Goal: Information Seeking & Learning: Learn about a topic

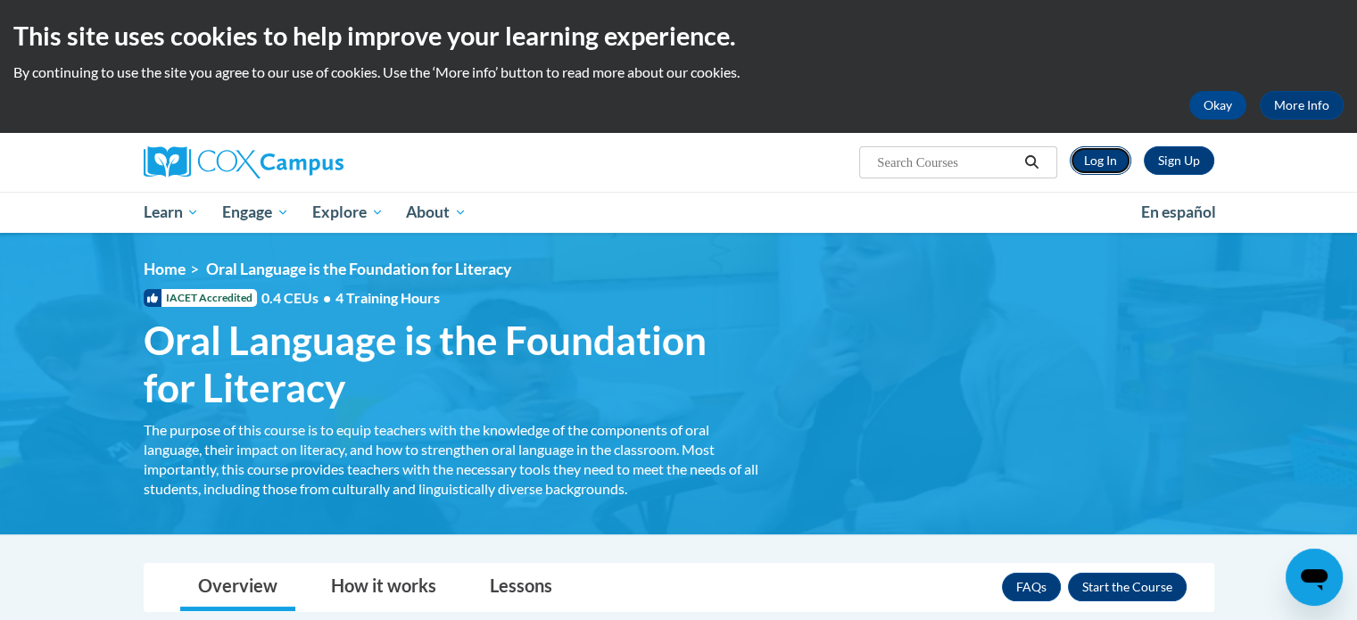
click at [1099, 153] on link "Log In" at bounding box center [1100, 160] width 62 height 29
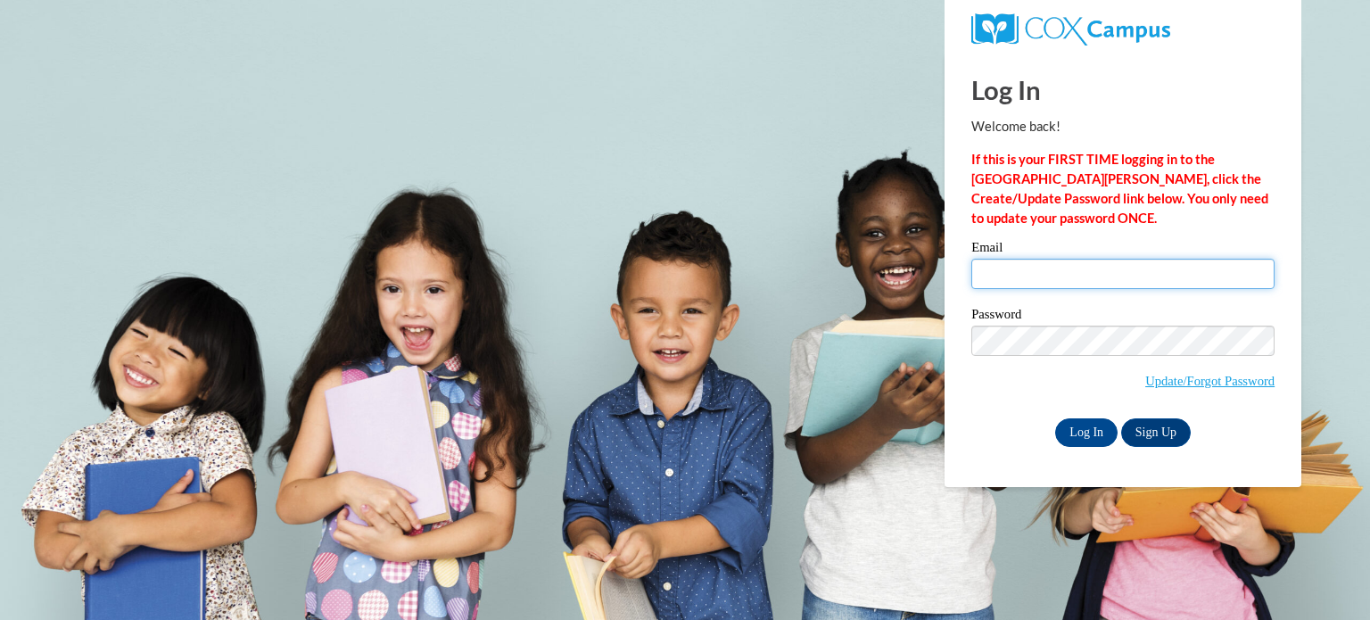
click at [1038, 271] on input "Email" at bounding box center [1122, 274] width 303 height 30
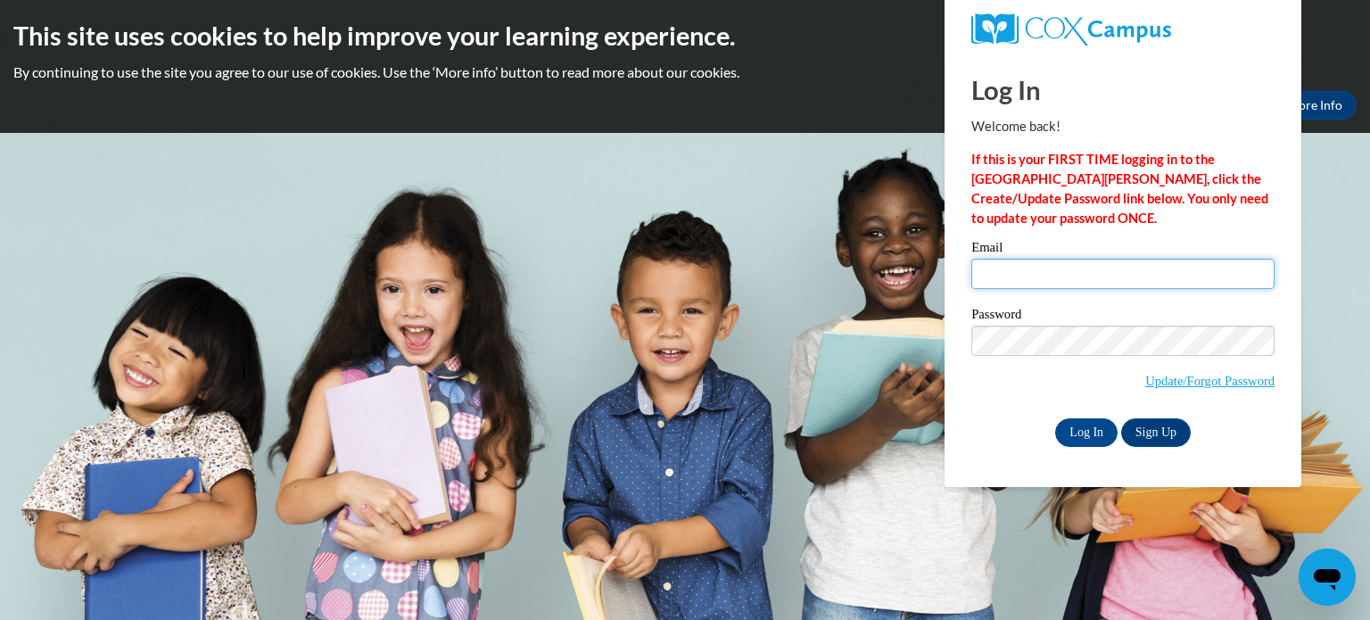
type input "m"
type input "[EMAIL_ADDRESS][DOMAIN_NAME]"
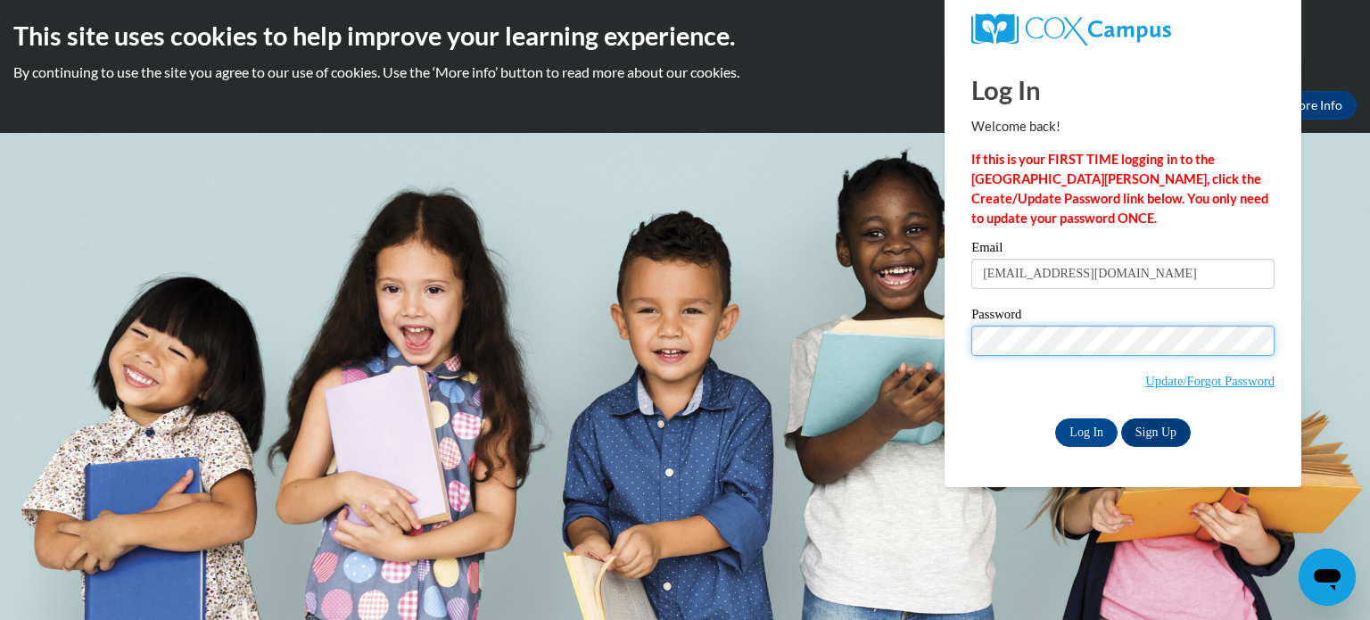
click at [1055, 418] on input "Log In" at bounding box center [1086, 432] width 62 height 29
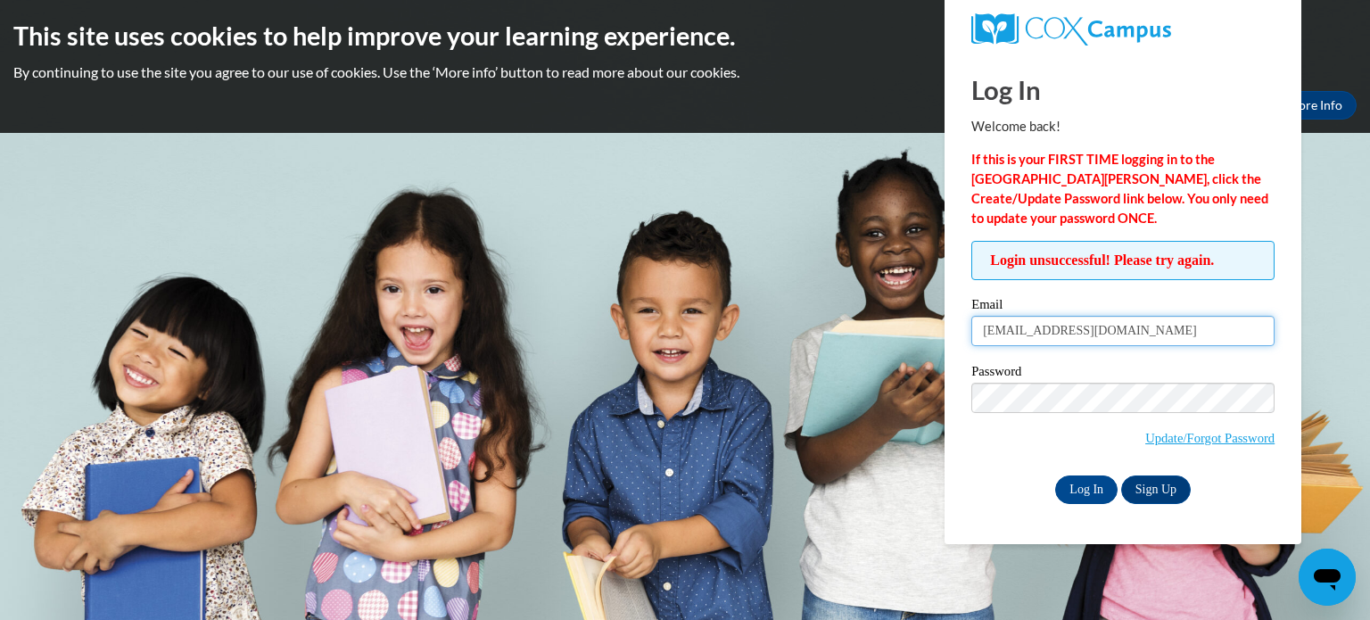
click at [1052, 327] on input "amosfaith7@gmail.com" at bounding box center [1122, 331] width 303 height 30
type input "amoscf@vcu.edu"
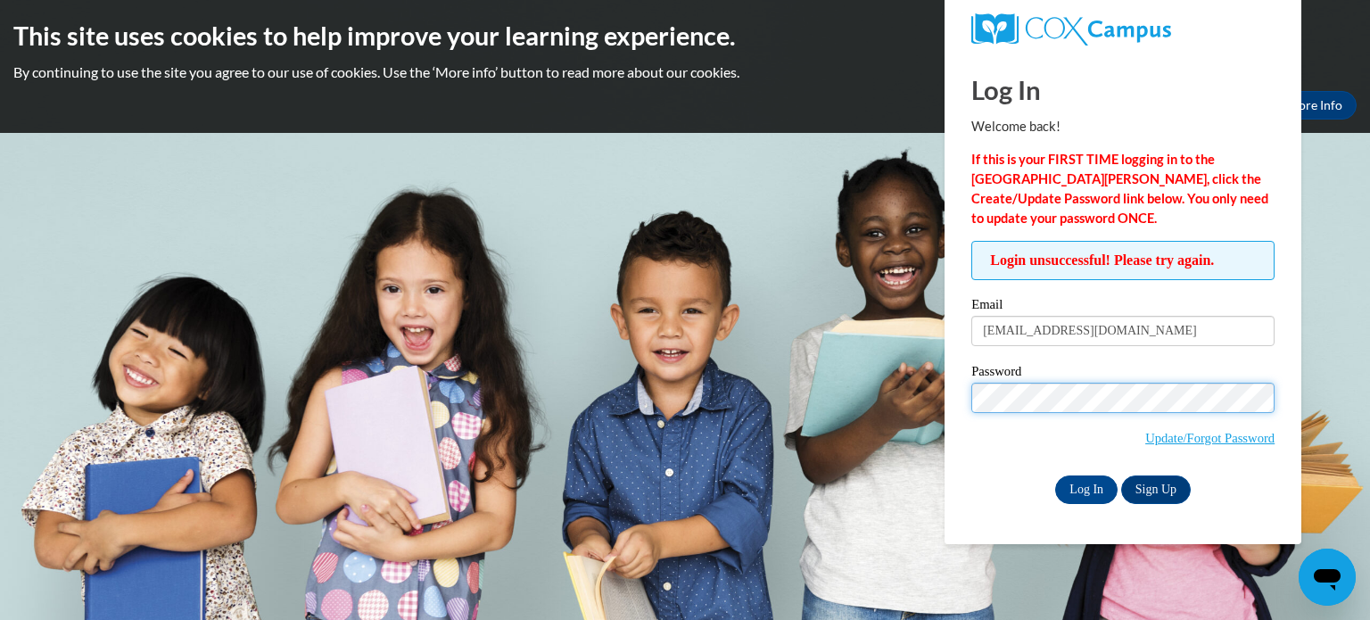
click at [1055, 475] on input "Log In" at bounding box center [1086, 489] width 62 height 29
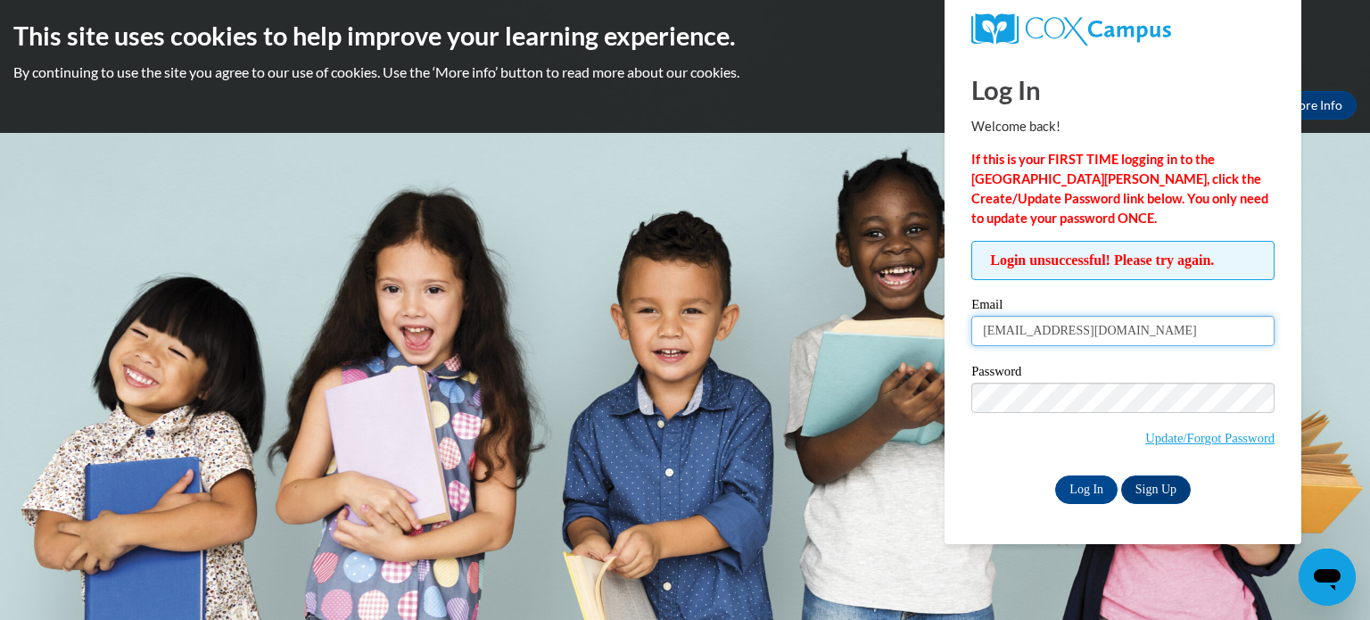
click at [1052, 336] on input "[EMAIL_ADDRESS][DOMAIN_NAME]" at bounding box center [1122, 331] width 303 height 30
type input "m"
click at [1041, 333] on input "Email" at bounding box center [1122, 331] width 303 height 30
type input "[EMAIL_ADDRESS][DOMAIN_NAME]"
click at [1055, 475] on input "Log In" at bounding box center [1086, 489] width 62 height 29
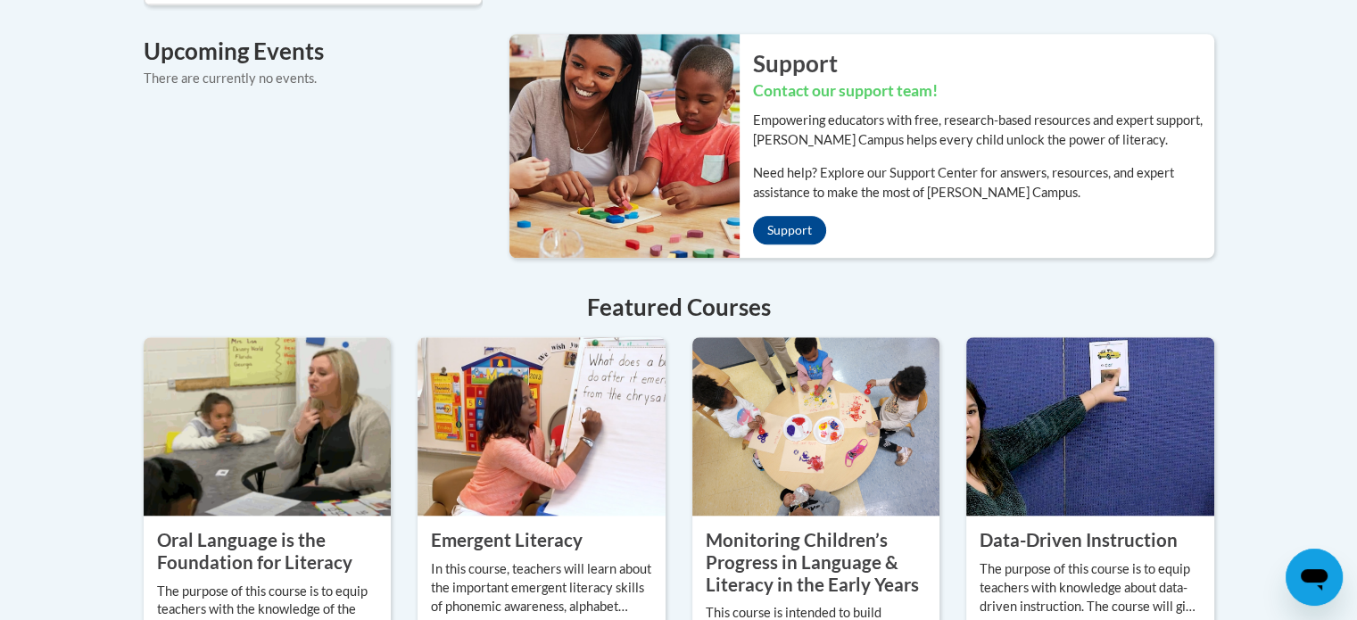
scroll to position [1457, 0]
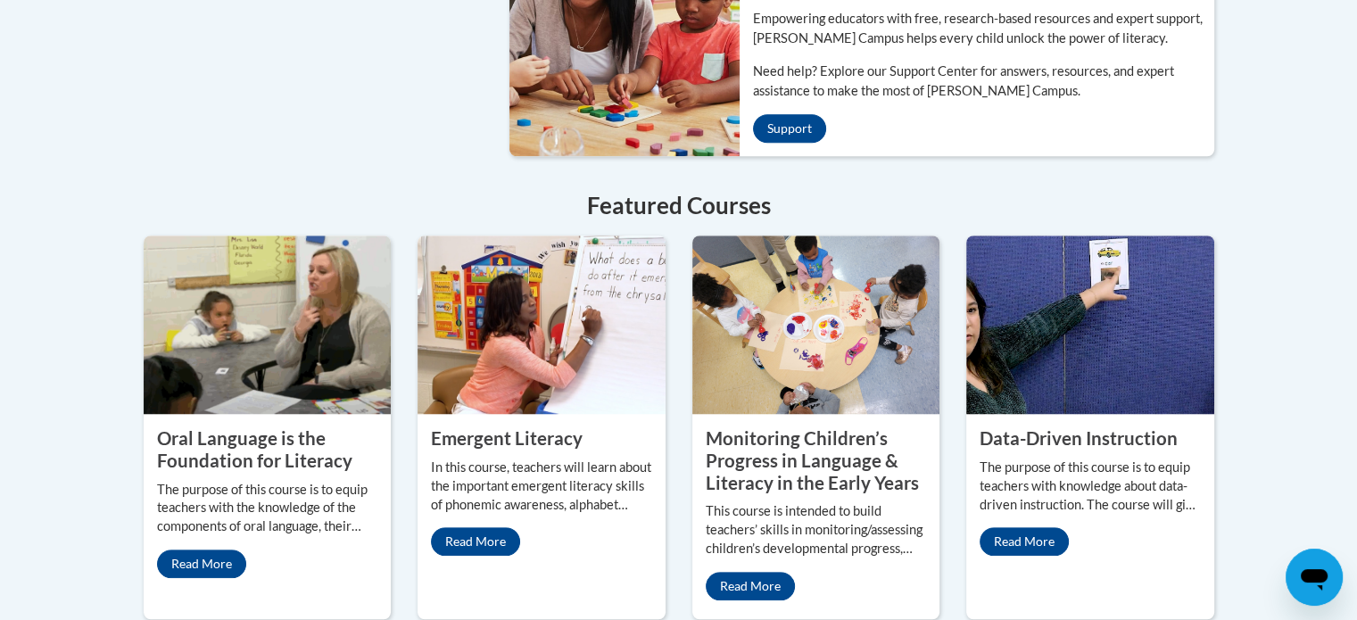
click at [264, 438] on property "Oral Language is the Foundation for Literacy" at bounding box center [254, 449] width 195 height 44
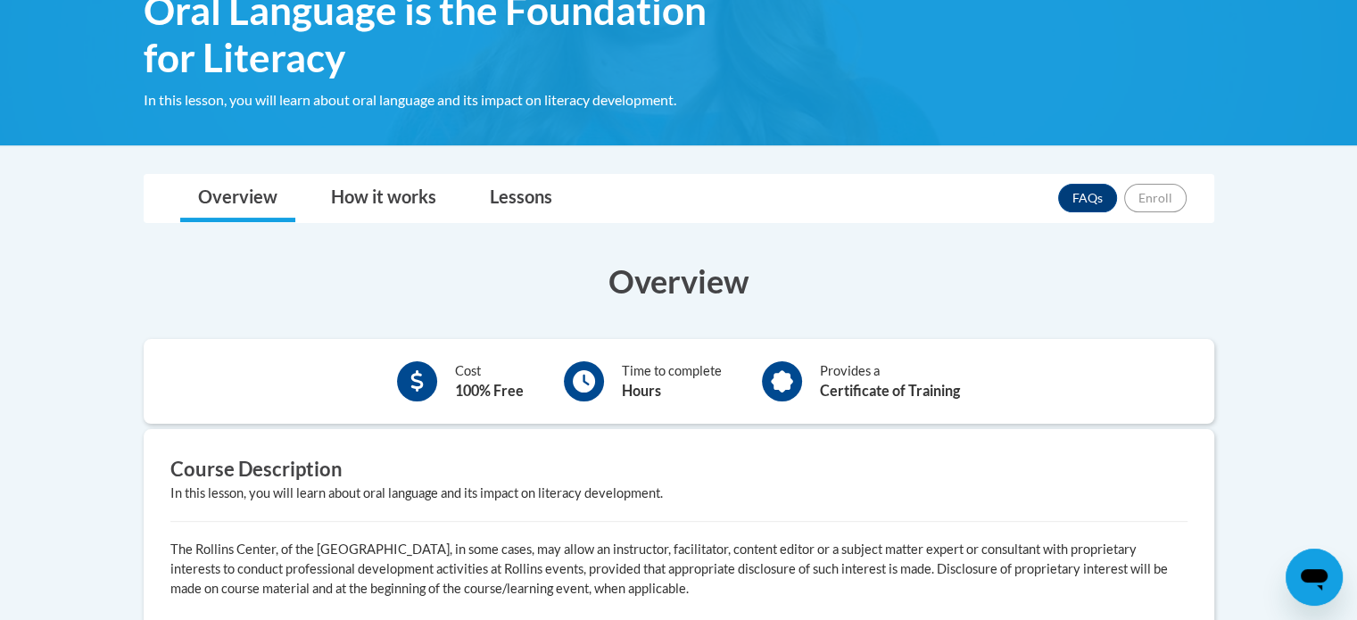
scroll to position [402, 0]
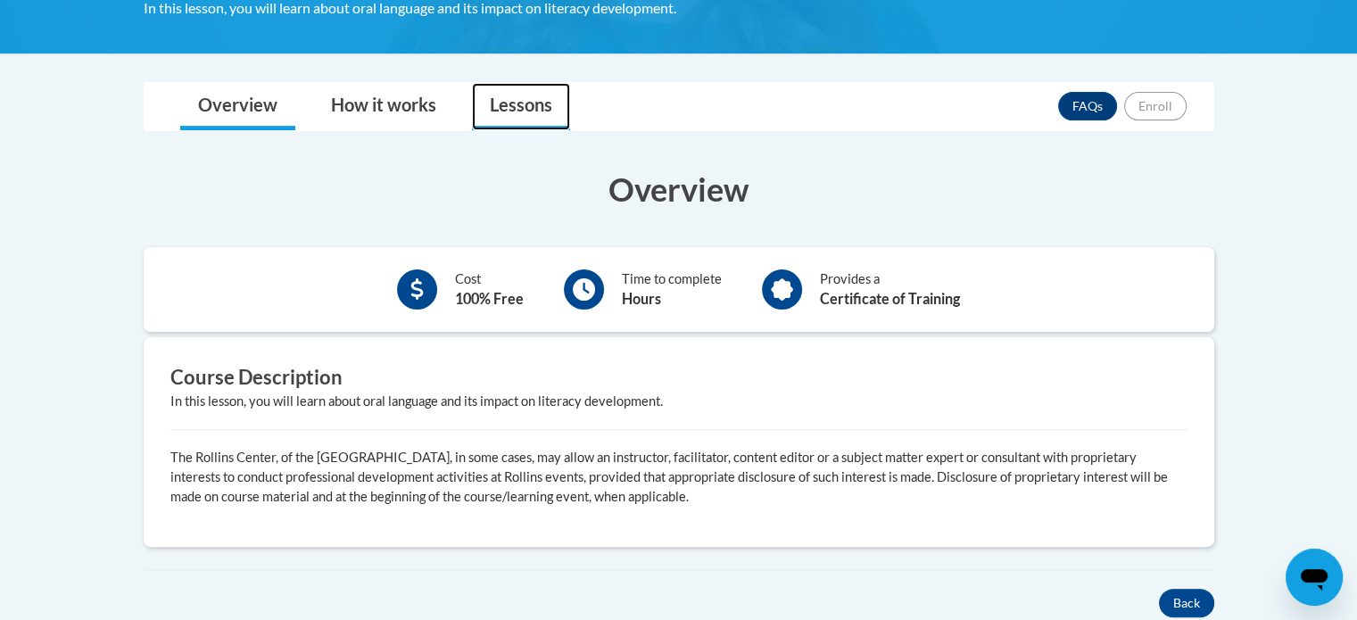
click at [525, 117] on link "Lessons" at bounding box center [521, 106] width 98 height 47
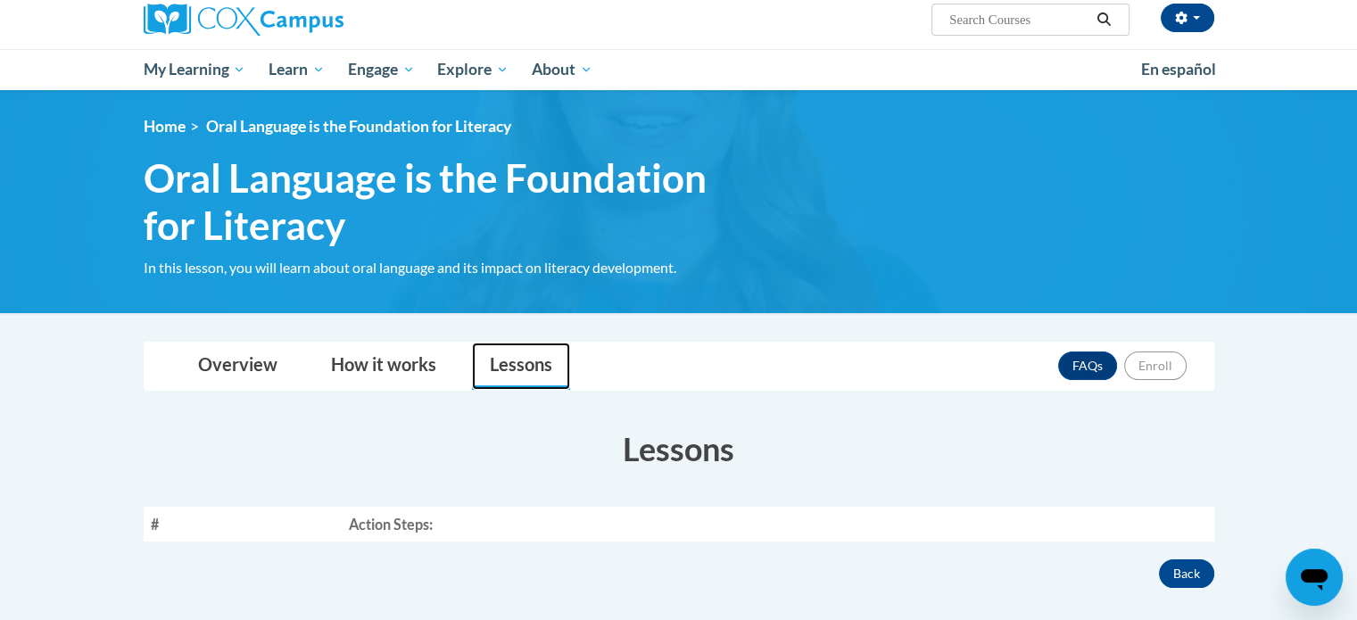
scroll to position [153, 0]
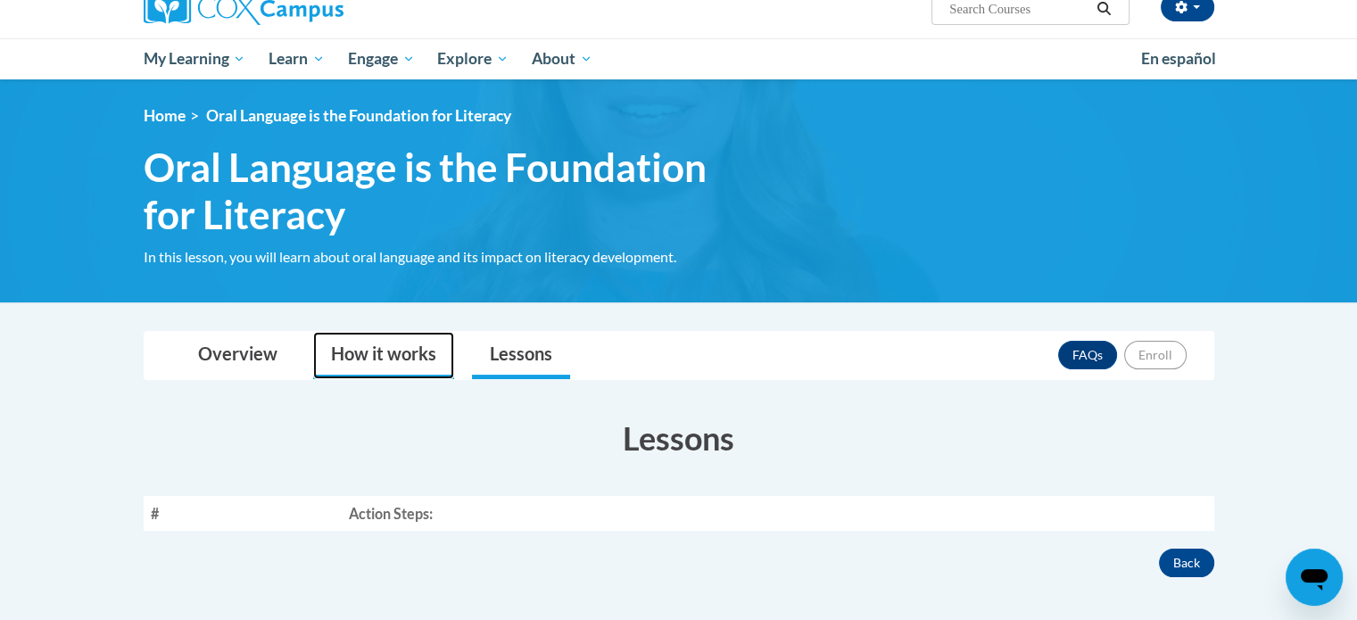
click at [353, 371] on link "How it works" at bounding box center [383, 355] width 141 height 47
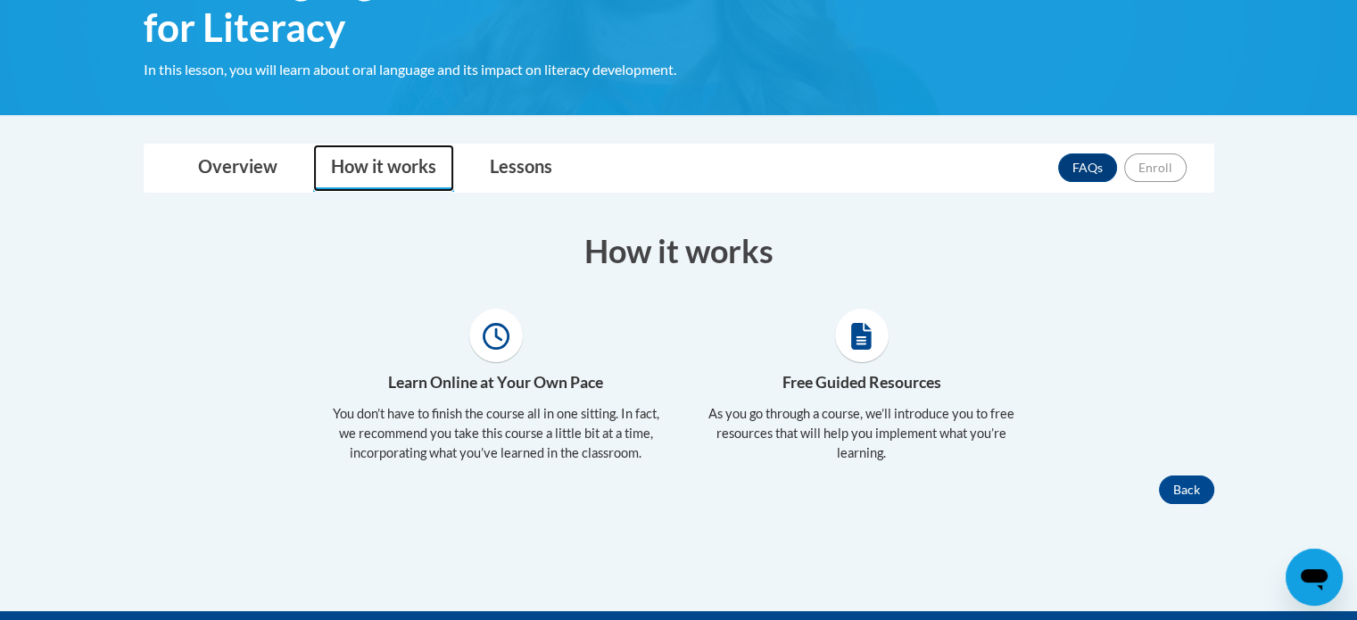
scroll to position [343, 0]
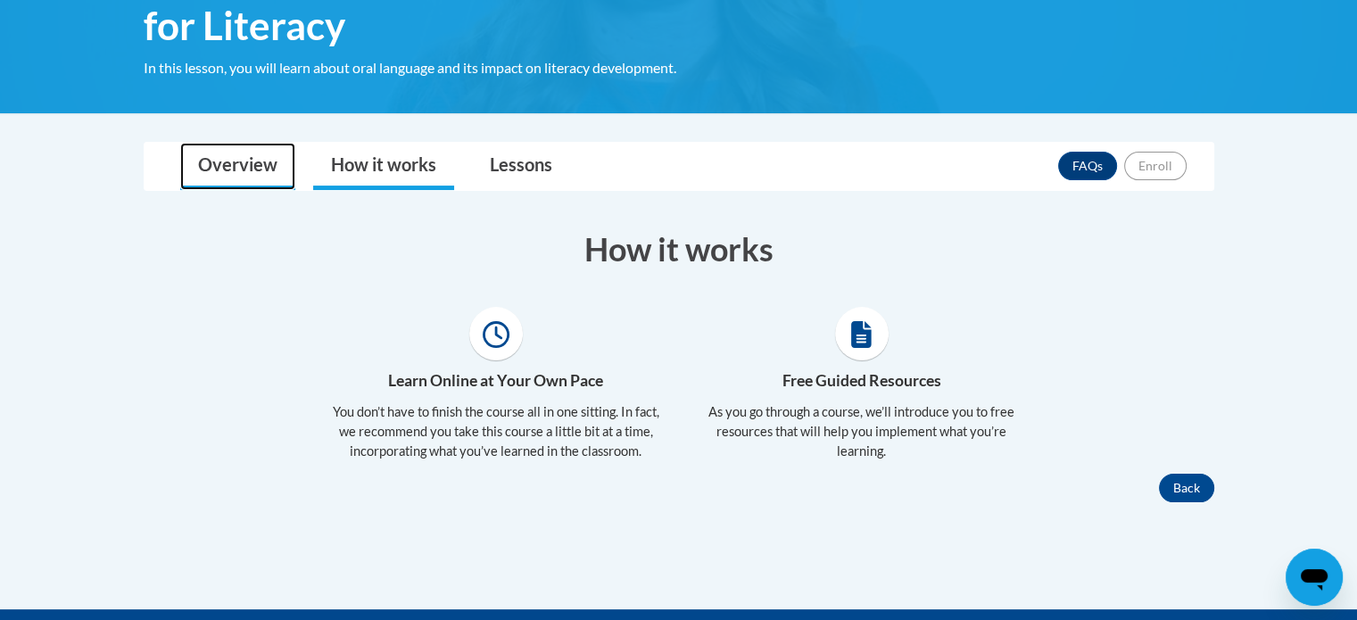
click at [262, 172] on link "Overview" at bounding box center [237, 166] width 115 height 47
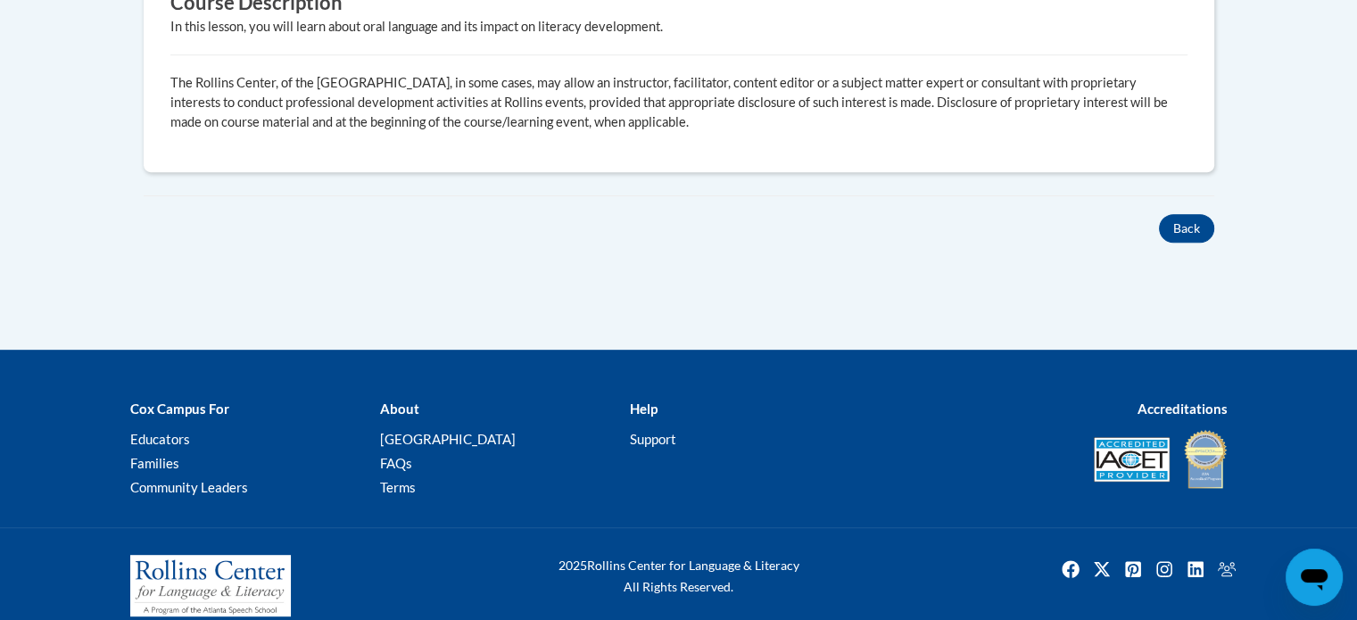
scroll to position [799, 0]
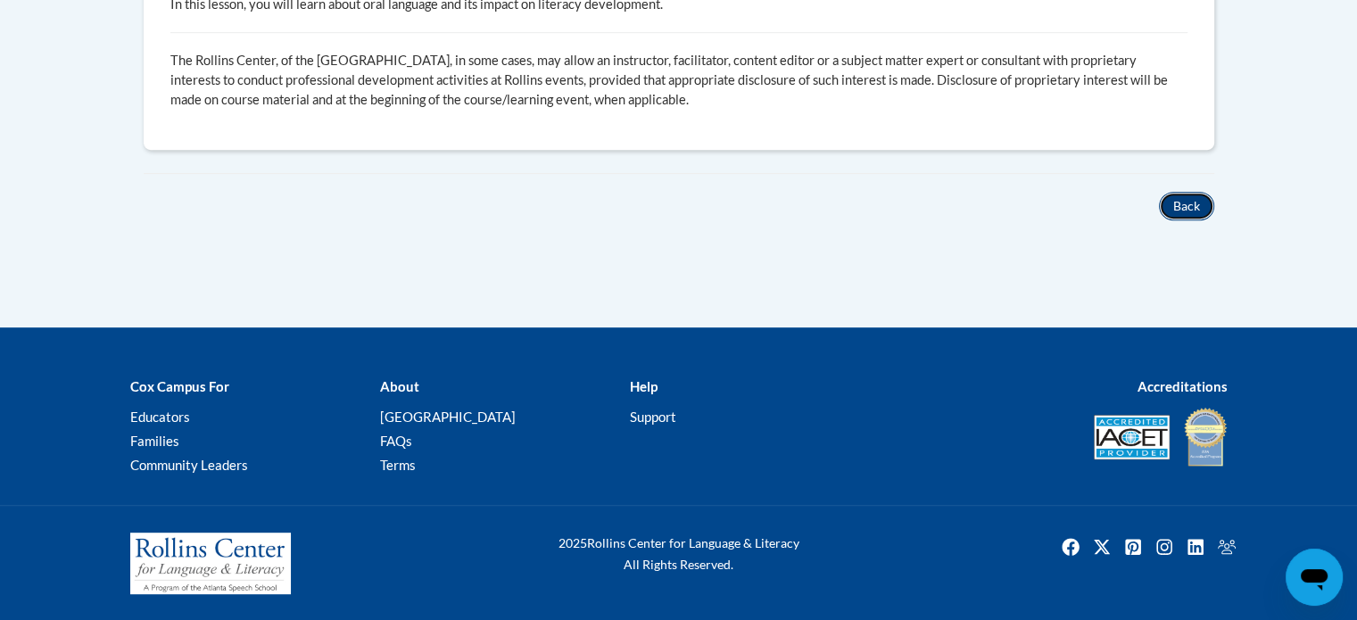
click at [1186, 206] on button "Back" at bounding box center [1186, 206] width 55 height 29
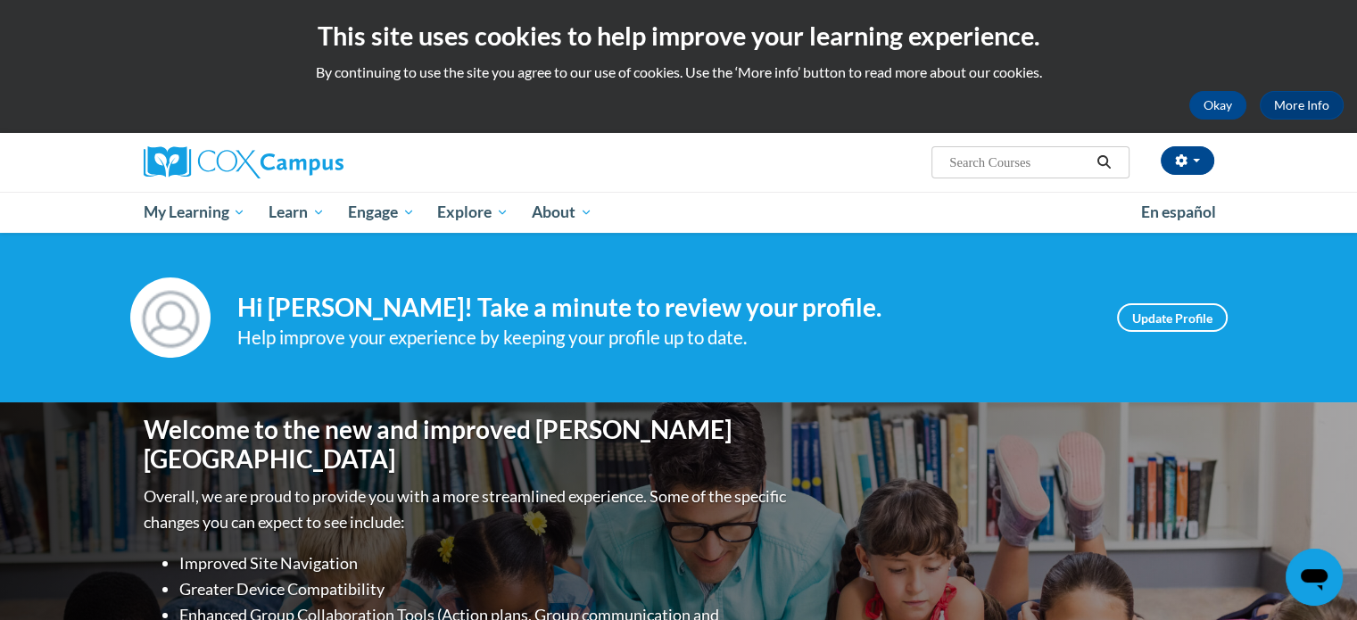
click at [1006, 170] on input "Search..." at bounding box center [1018, 162] width 143 height 21
type input "Oral Language"
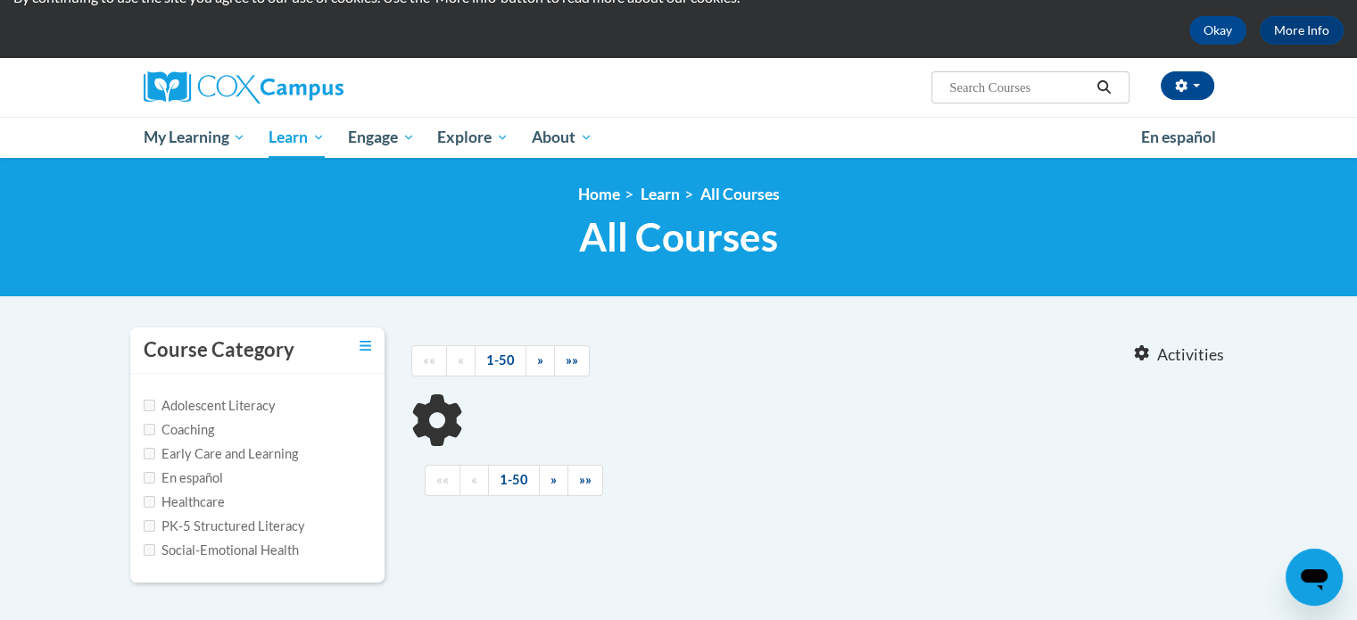
type input "Oral Language"
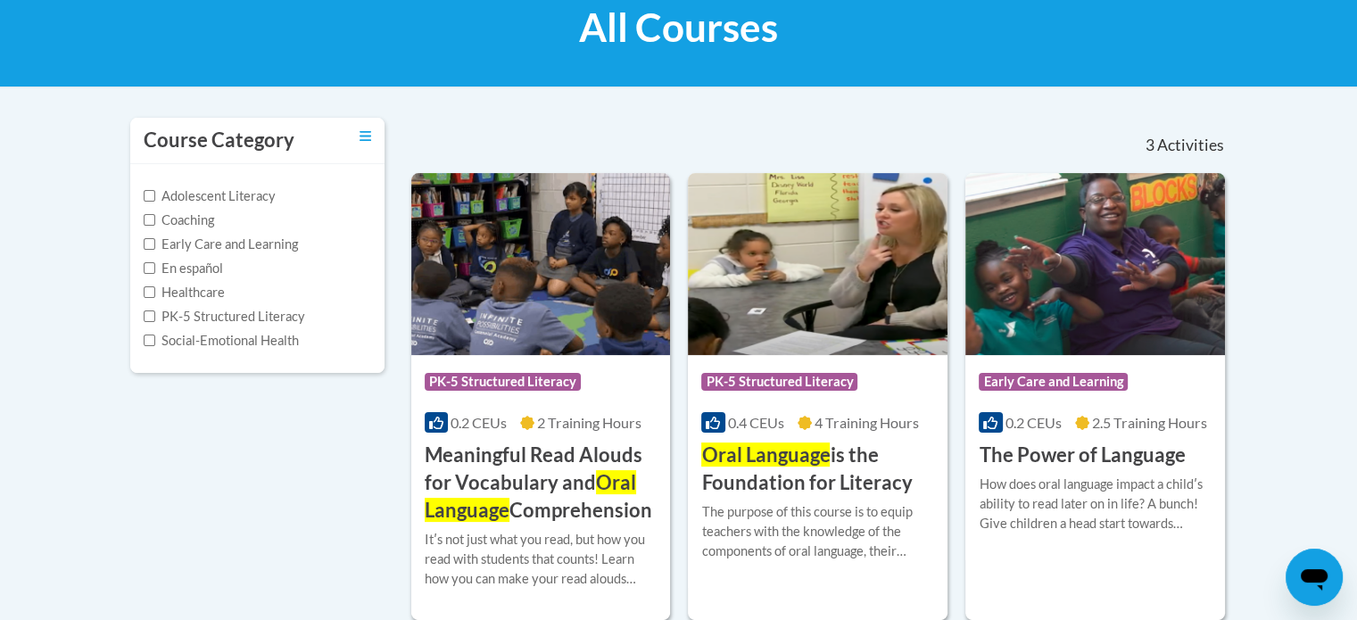
scroll to position [285, 0]
click at [874, 471] on h3 "Oral Language is the Foundation for Literacy" at bounding box center [817, 468] width 233 height 55
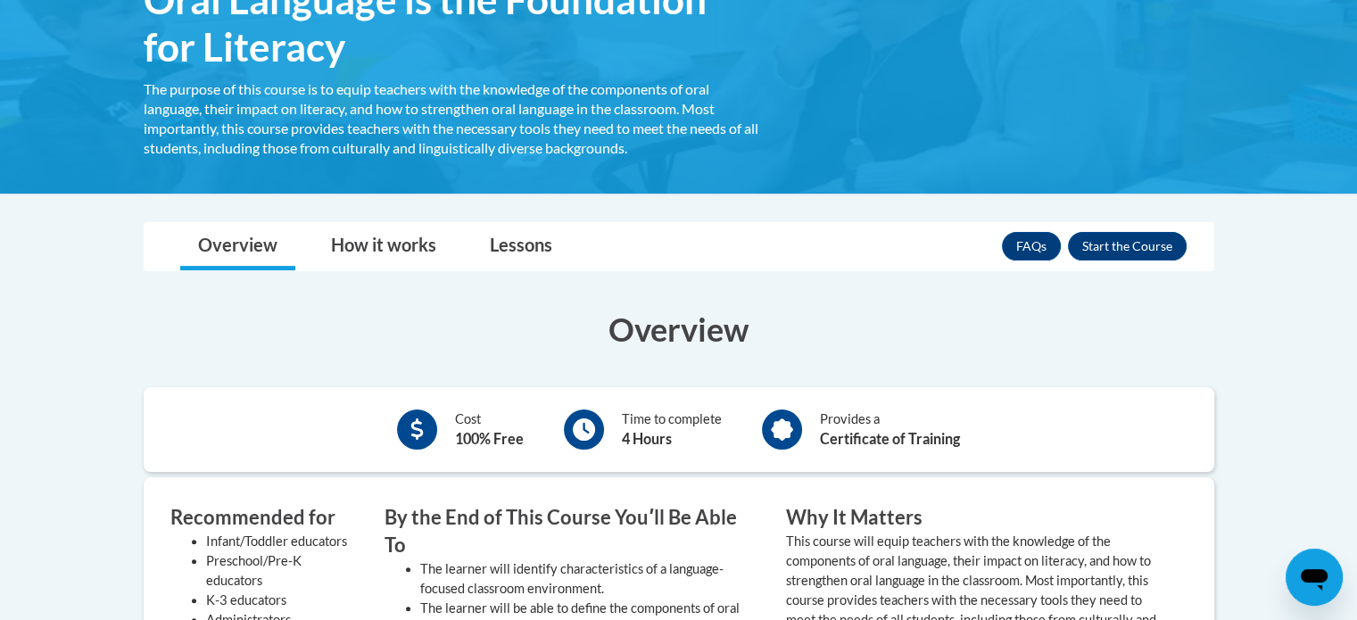
scroll to position [342, 0]
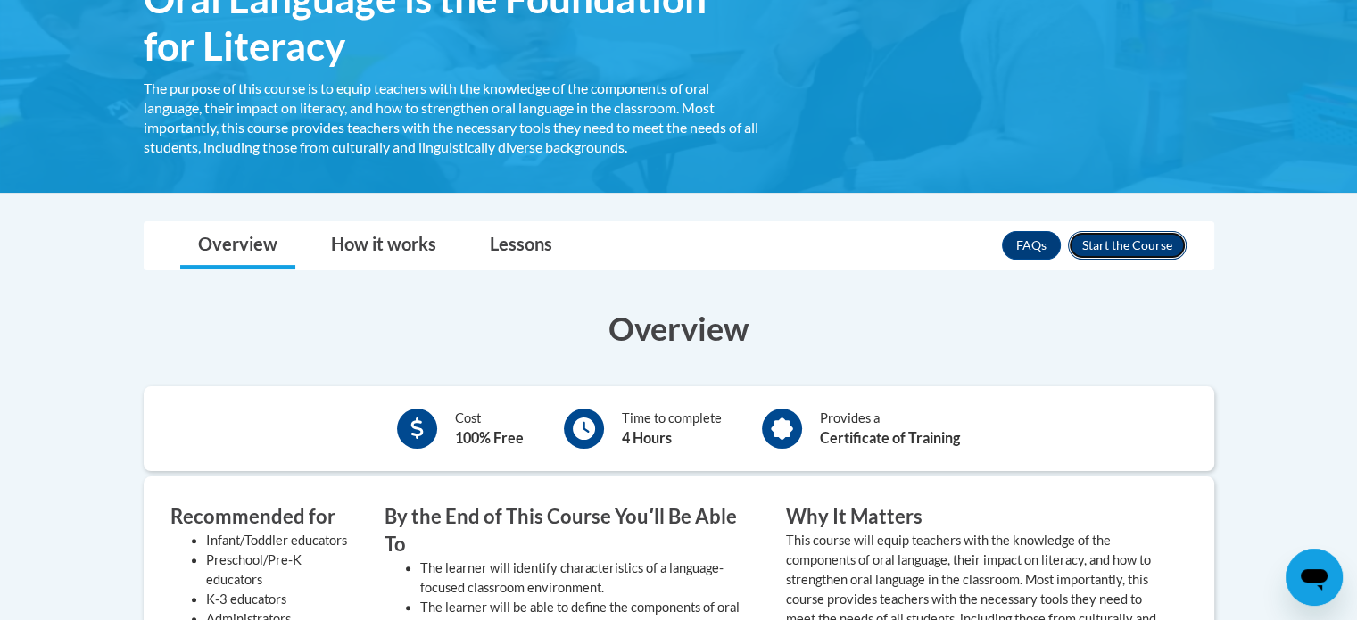
click at [1150, 243] on button "Enroll" at bounding box center [1127, 245] width 119 height 29
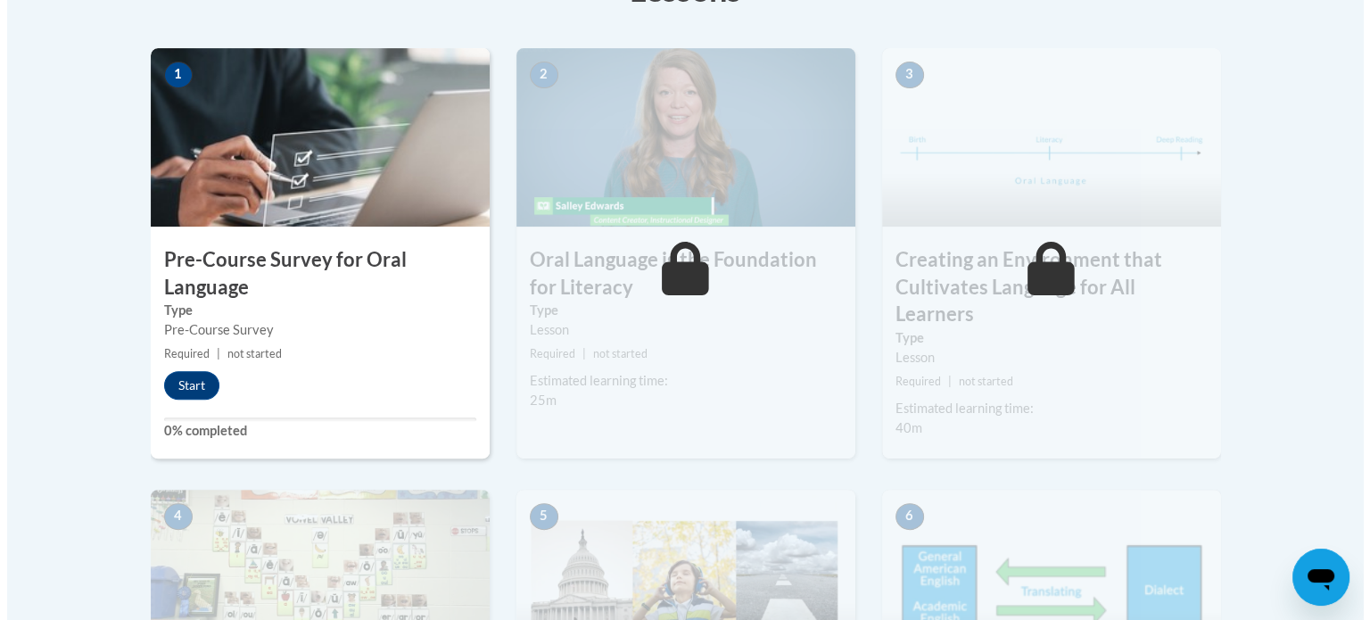
scroll to position [553, 0]
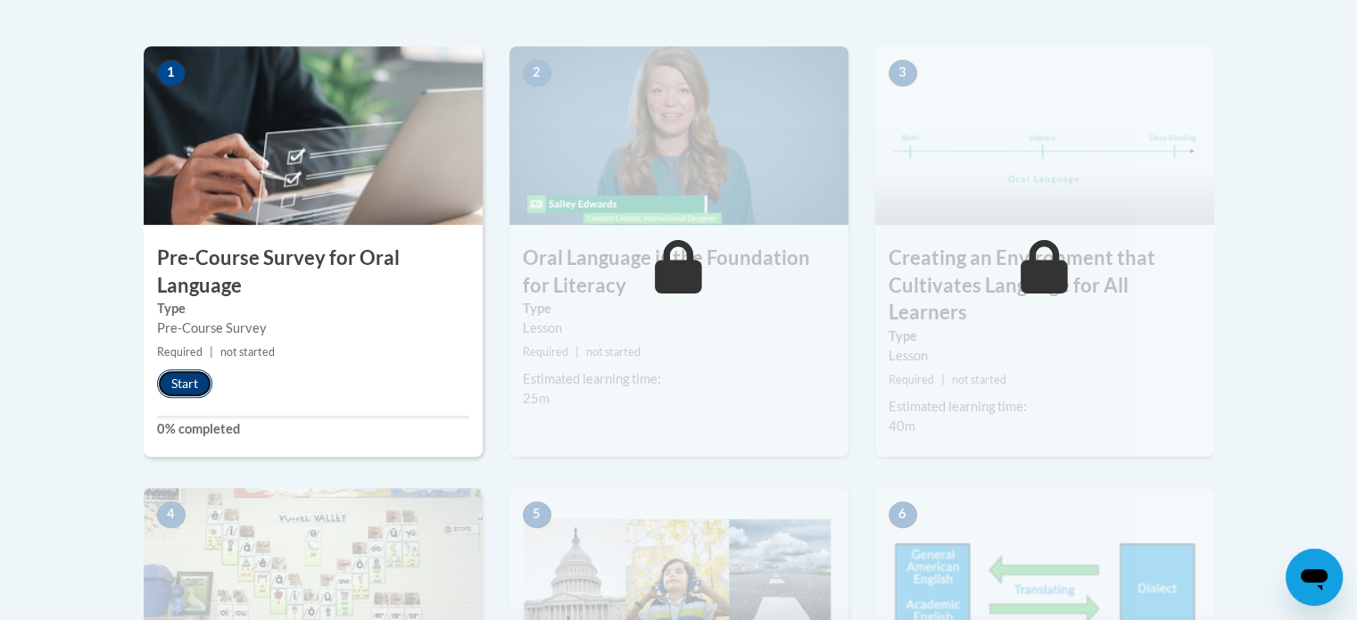
click at [193, 384] on button "Start" at bounding box center [184, 383] width 55 height 29
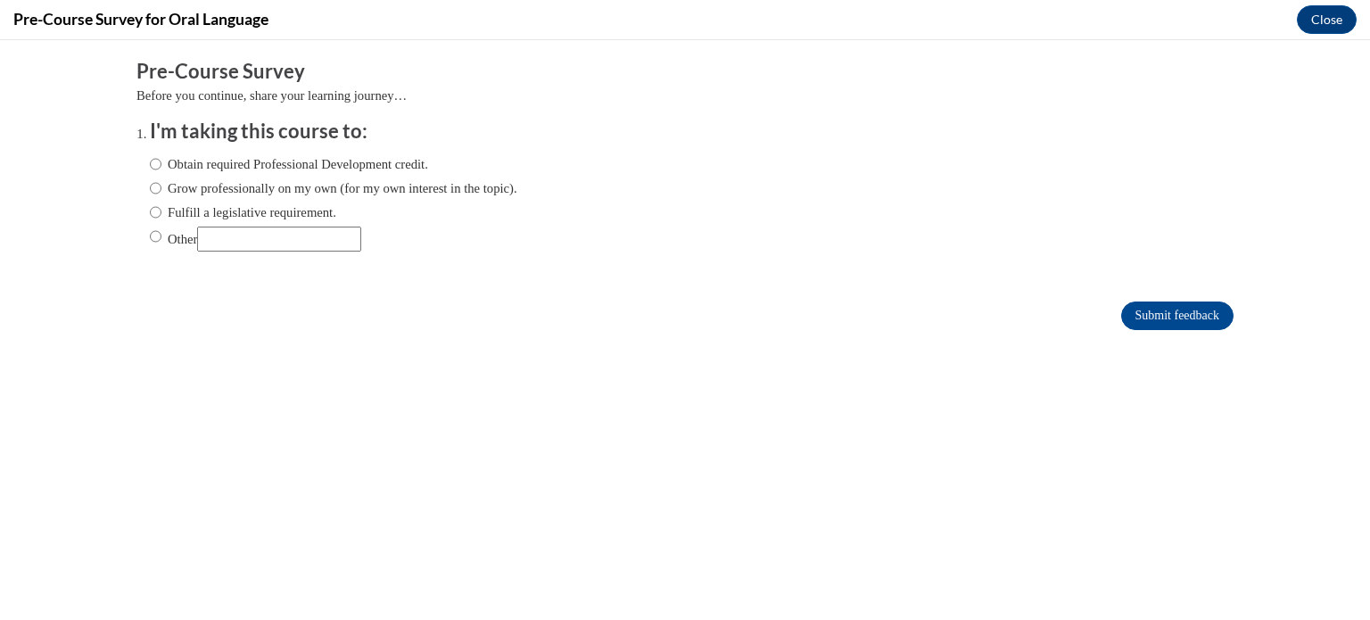
scroll to position [0, 0]
click at [157, 239] on label "Other" at bounding box center [255, 239] width 211 height 25
click at [157, 239] on input "Other" at bounding box center [156, 237] width 12 height 20
radio input "true"
click at [1195, 326] on input "Submit feedback" at bounding box center [1177, 315] width 112 height 29
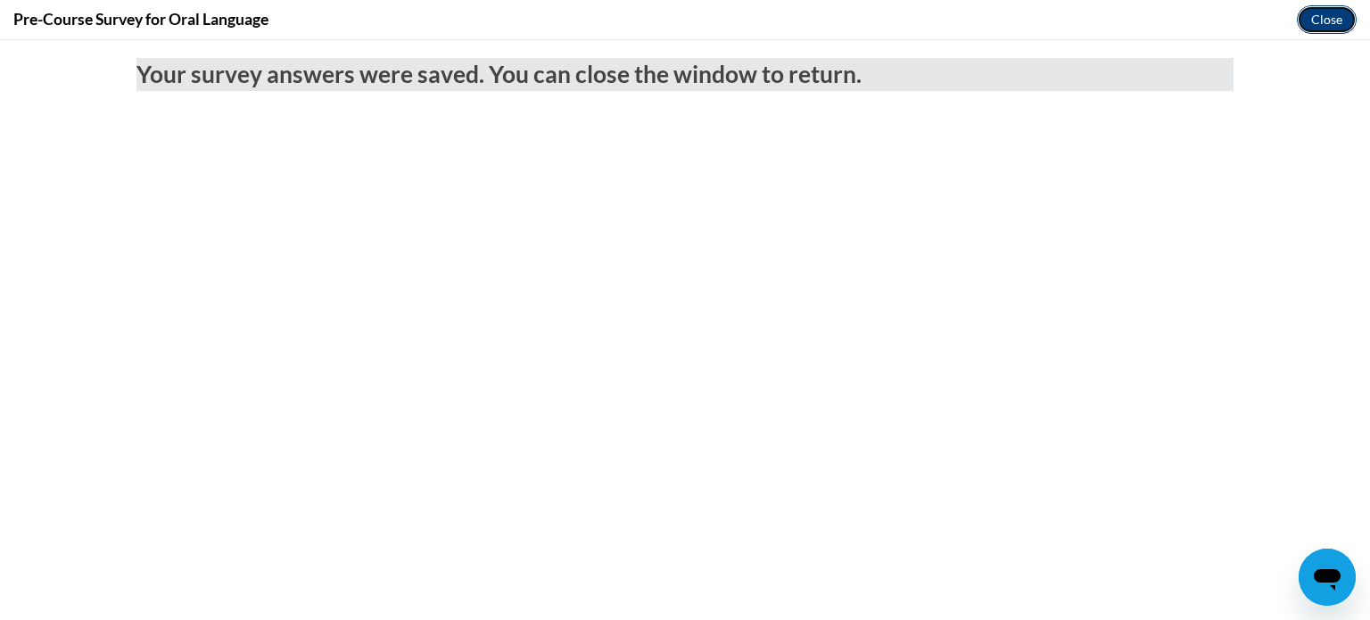
click at [1335, 12] on button "Close" at bounding box center [1327, 19] width 60 height 29
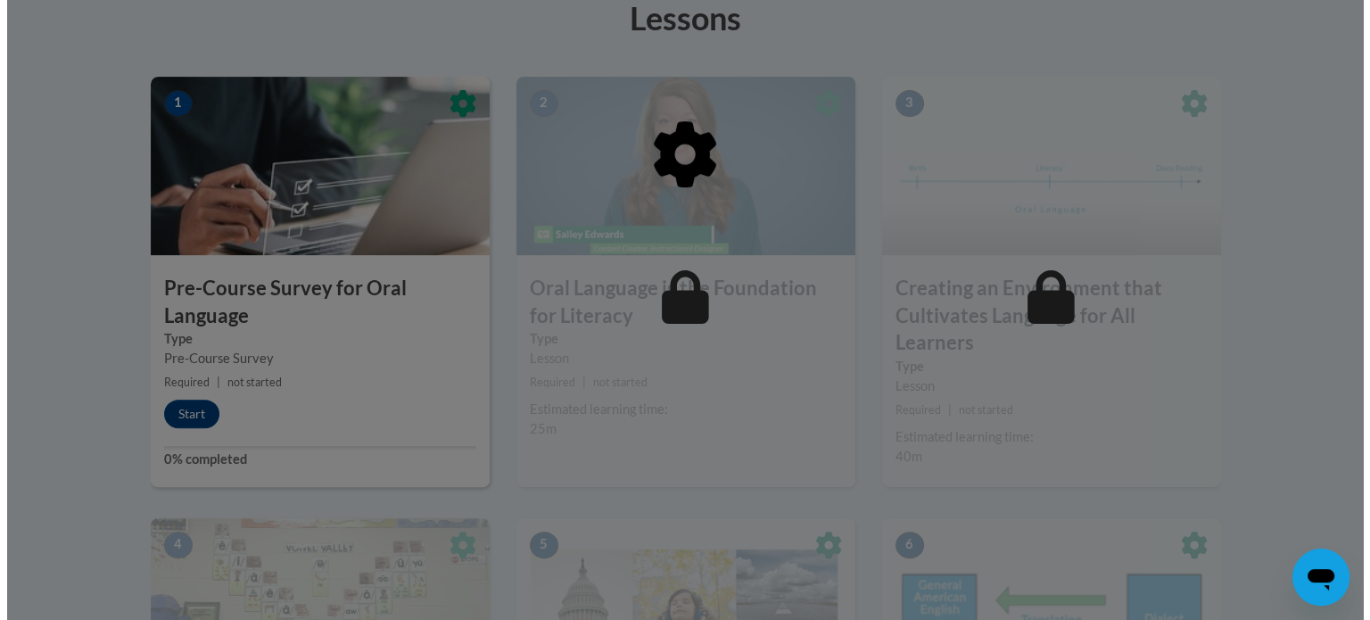
scroll to position [514, 0]
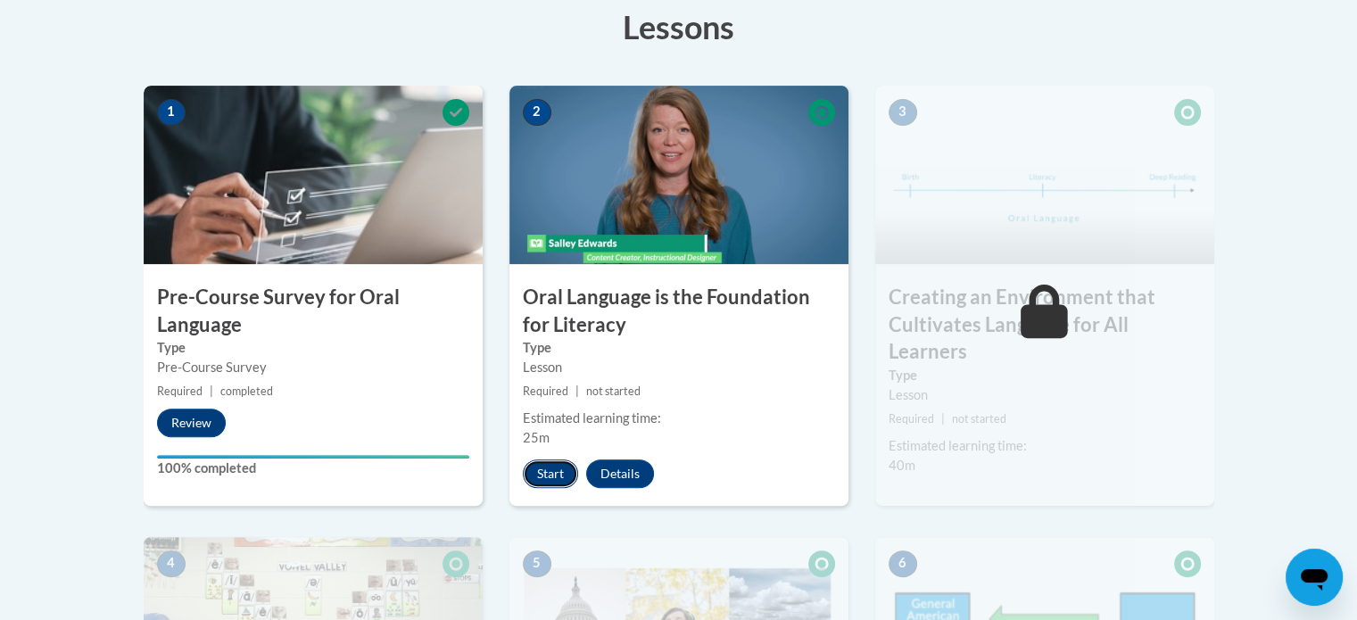
click at [542, 463] on button "Start" at bounding box center [550, 473] width 55 height 29
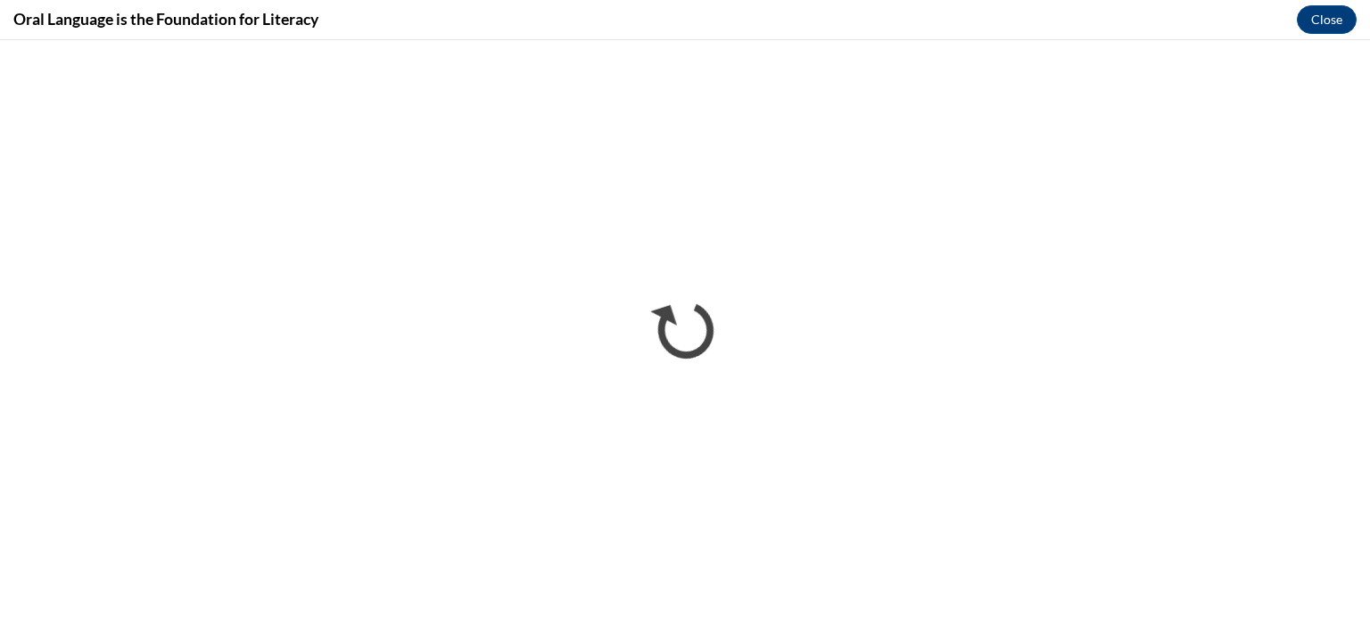
scroll to position [0, 0]
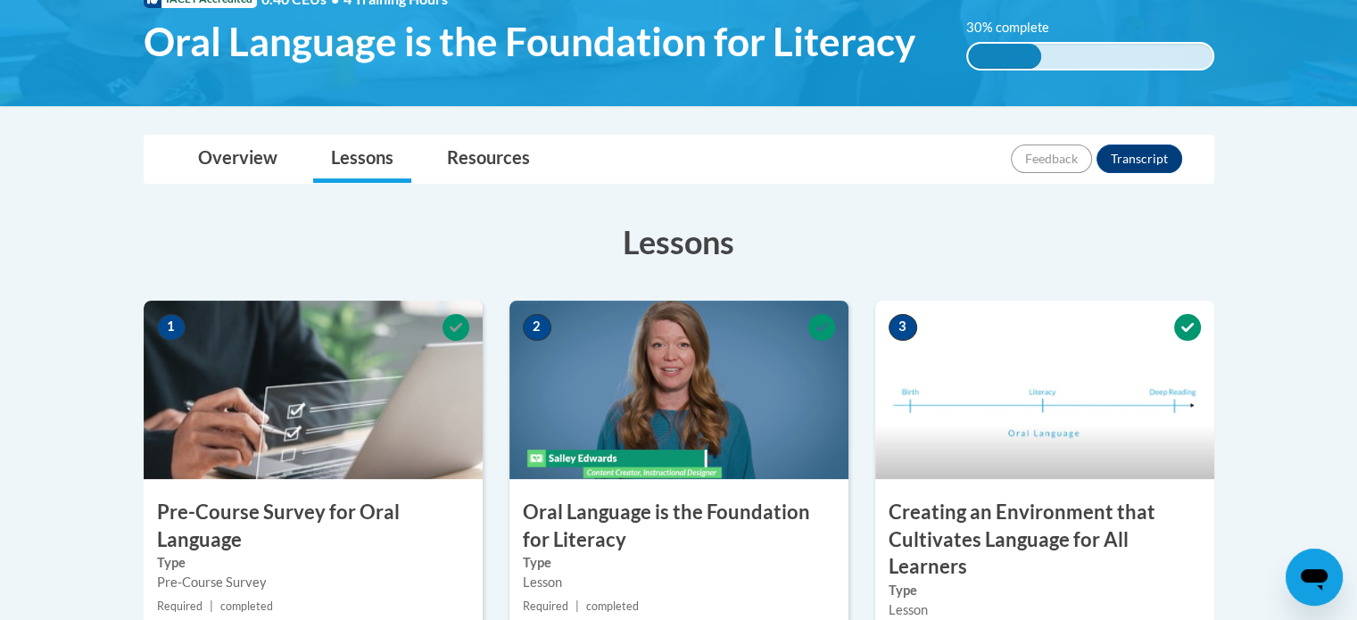
scroll to position [296, 0]
